Goal: Transaction & Acquisition: Purchase product/service

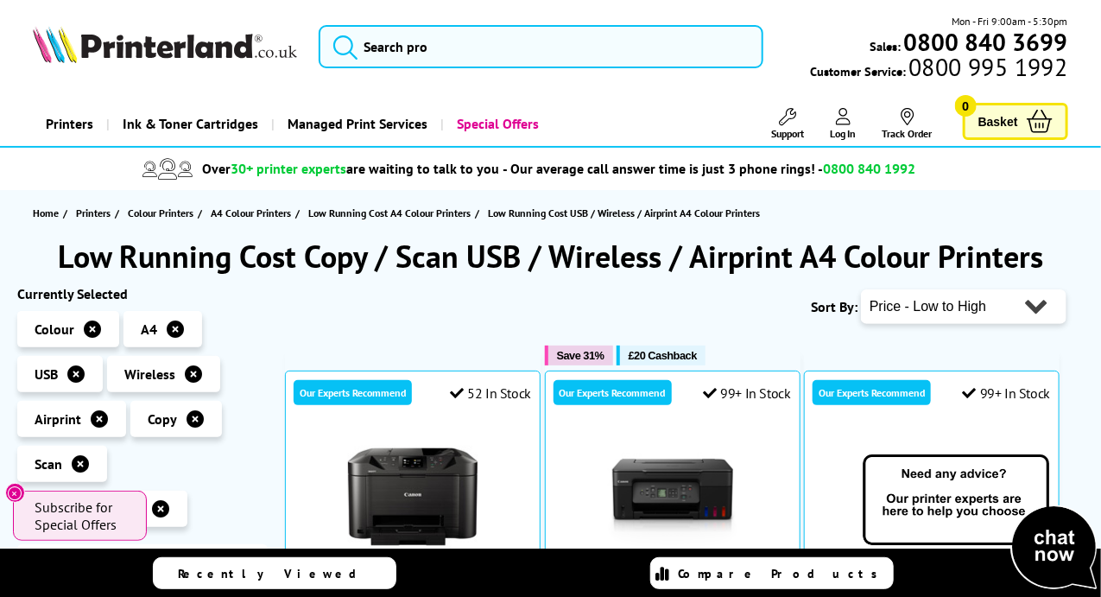
click at [73, 127] on link "Printers" at bounding box center [69, 124] width 73 height 44
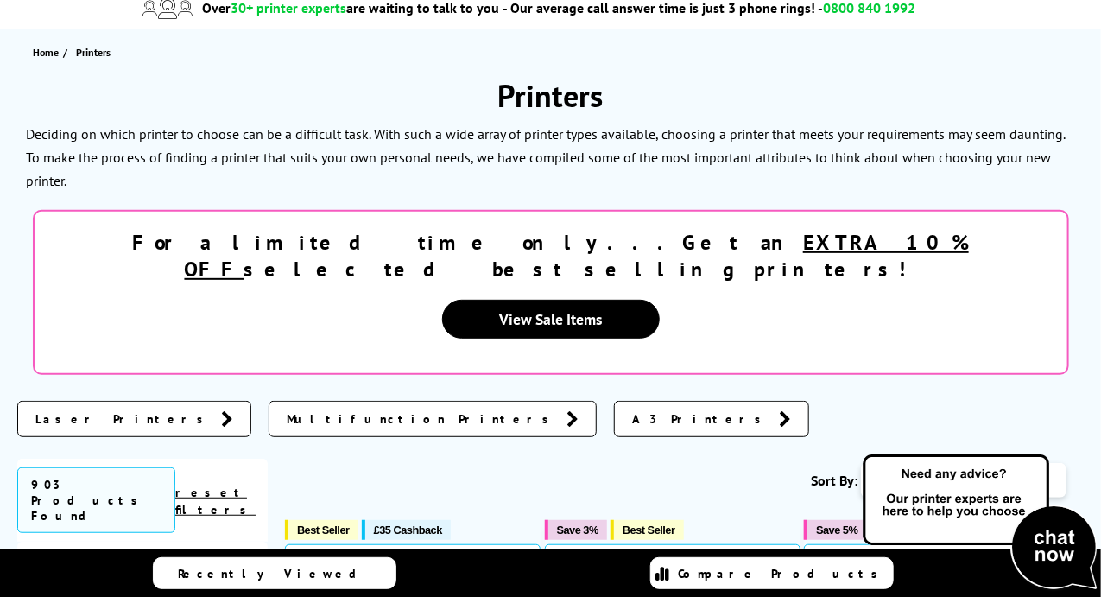
scroll to position [173, 0]
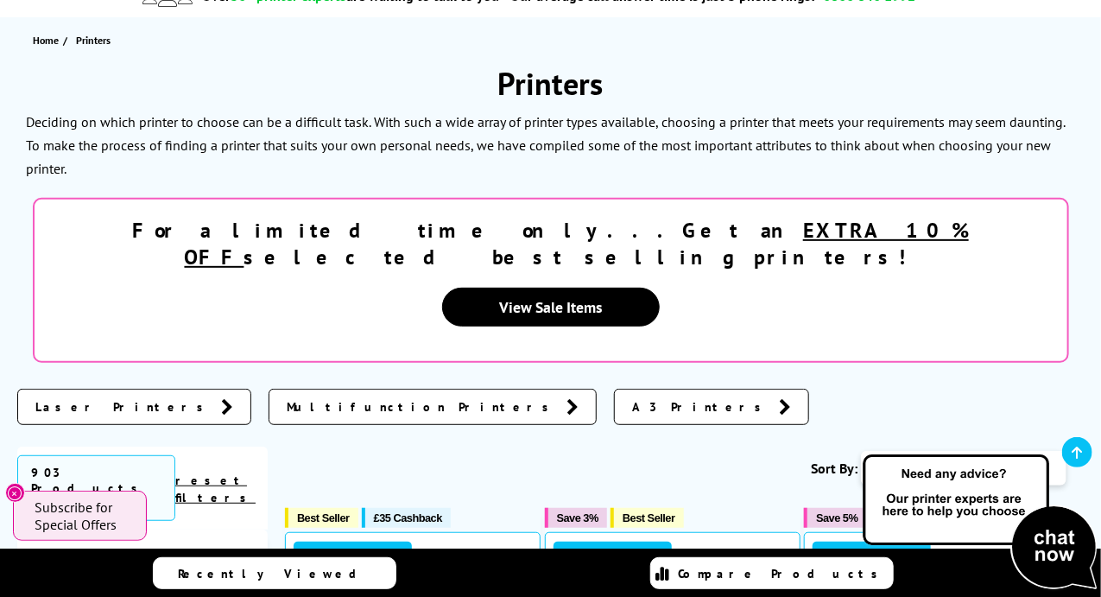
drag, startPoint x: 919, startPoint y: 407, endPoint x: 906, endPoint y: 414, distance: 14.7
click at [919, 451] on select "Popularity Rating Price - Low to High Price - High to Low Running Costs - Low t…" at bounding box center [963, 468] width 205 height 35
select select "Price Ascending"
click at [861, 451] on select "Popularity Rating Price - Low to High Price - High to Low Running Costs - Low t…" at bounding box center [963, 468] width 205 height 35
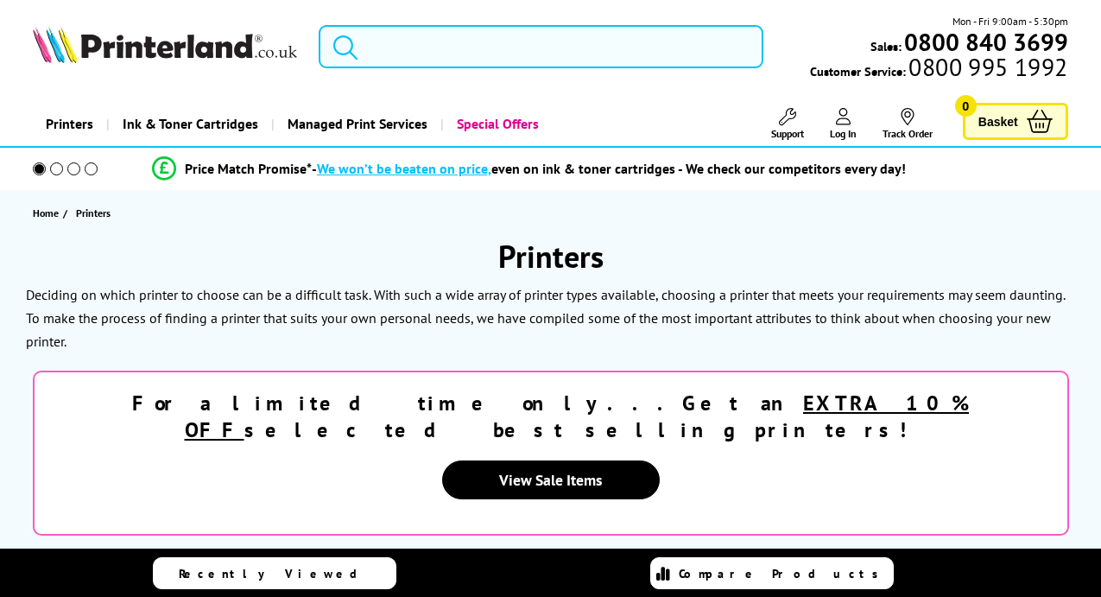
click at [764, 363] on div "Printers Deciding on which printer to choose can be a difficult task. With such…" at bounding box center [550, 424] width 1066 height 376
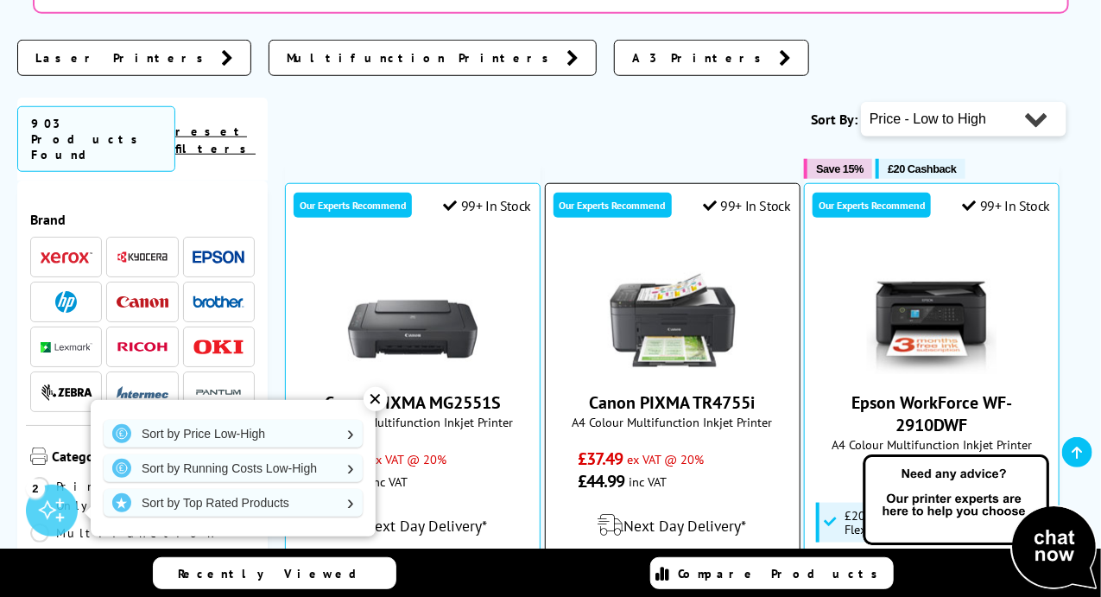
scroll to position [633, 0]
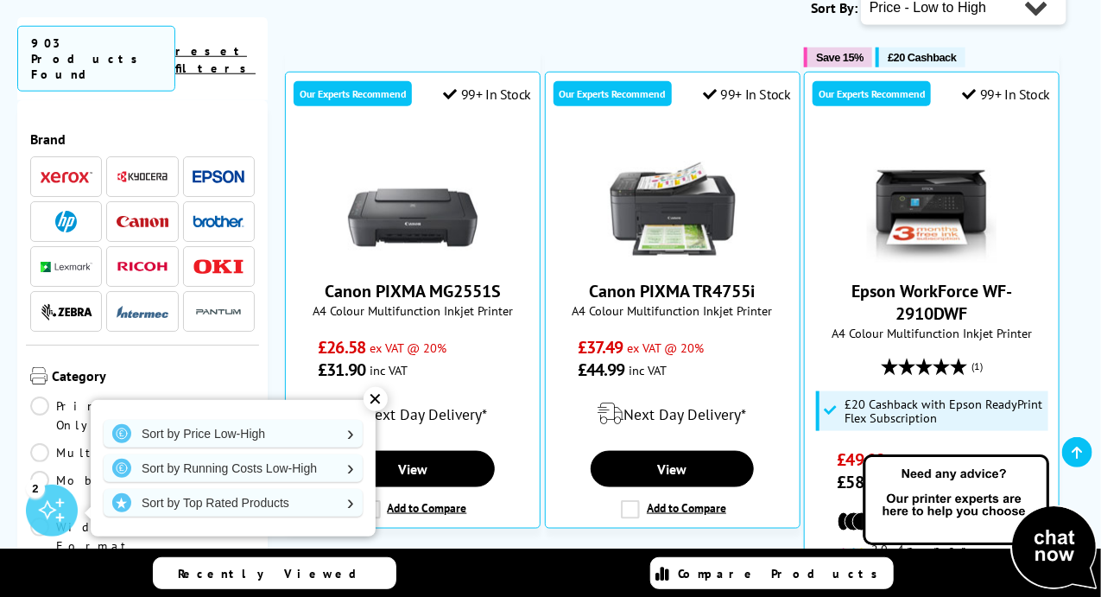
click at [366, 394] on div "✕" at bounding box center [375, 399] width 24 height 24
